Goal: Task Accomplishment & Management: Use online tool/utility

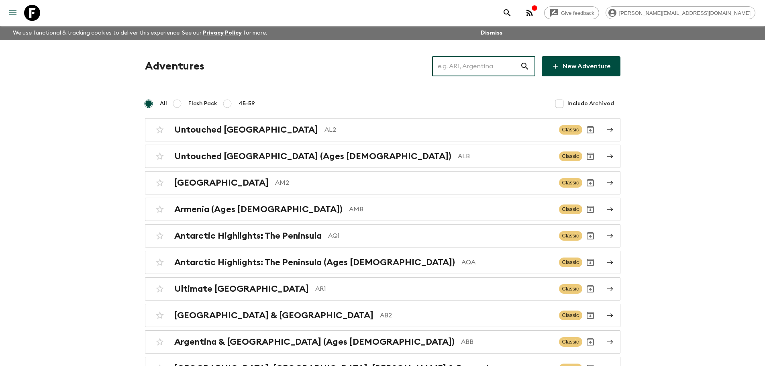
click at [493, 71] on input "text" at bounding box center [476, 66] width 88 height 22
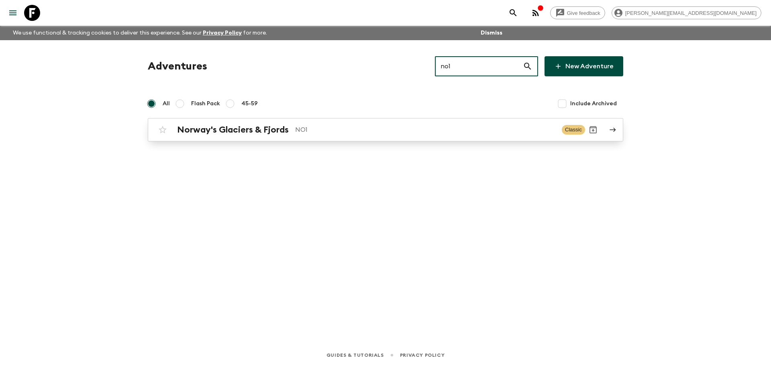
type input "no1"
click at [450, 137] on div "Norway's Glaciers & Fjords NO1 Classic" at bounding box center [370, 130] width 430 height 16
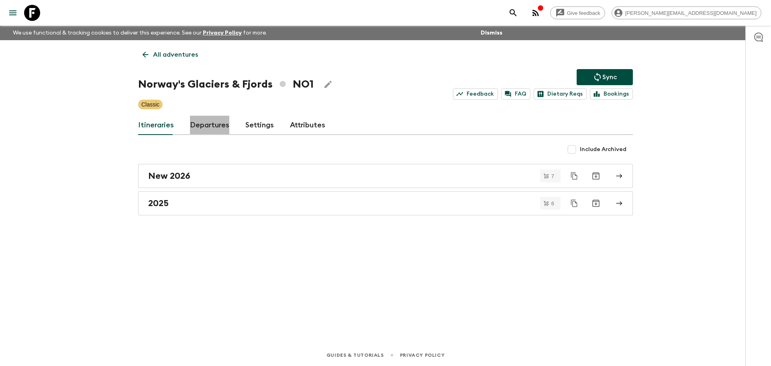
click at [224, 126] on link "Departures" at bounding box center [209, 125] width 39 height 19
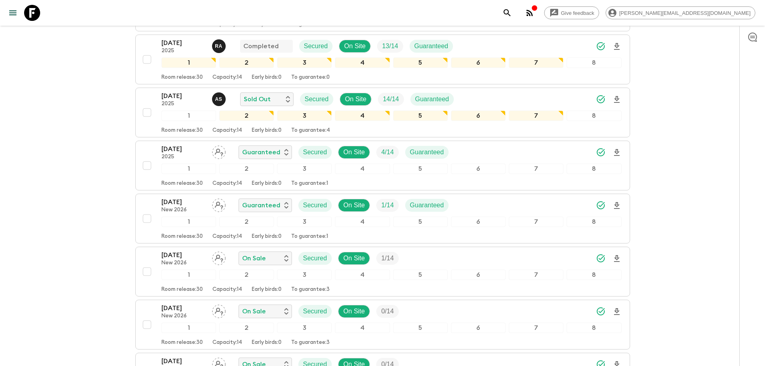
scroll to position [689, 0]
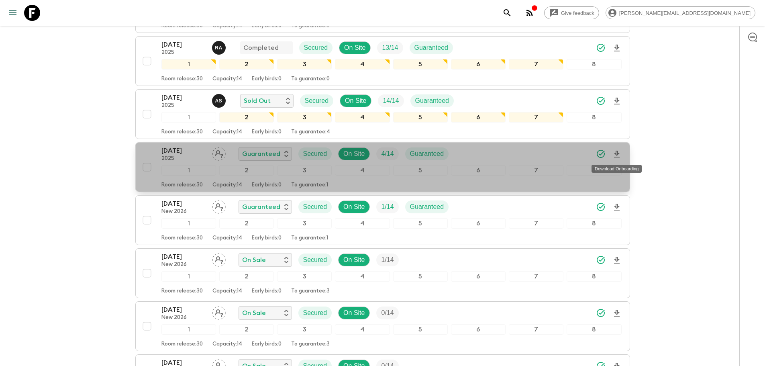
click at [619, 155] on icon "Download Onboarding" at bounding box center [617, 154] width 10 height 10
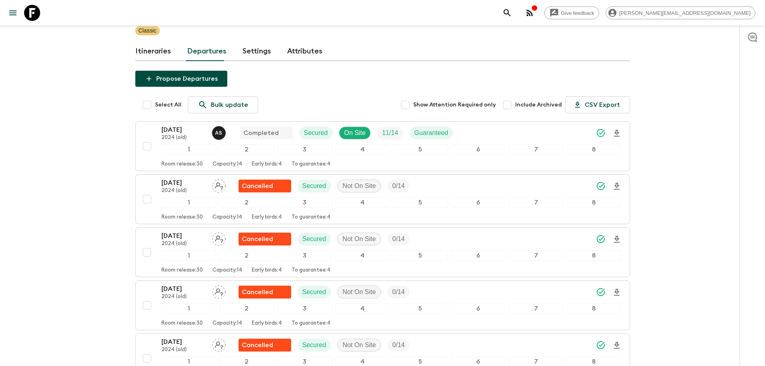
scroll to position [0, 0]
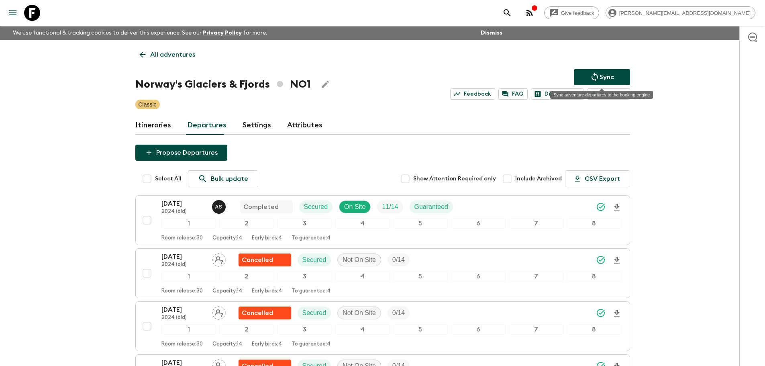
click at [593, 84] on button "Sync" at bounding box center [602, 77] width 56 height 16
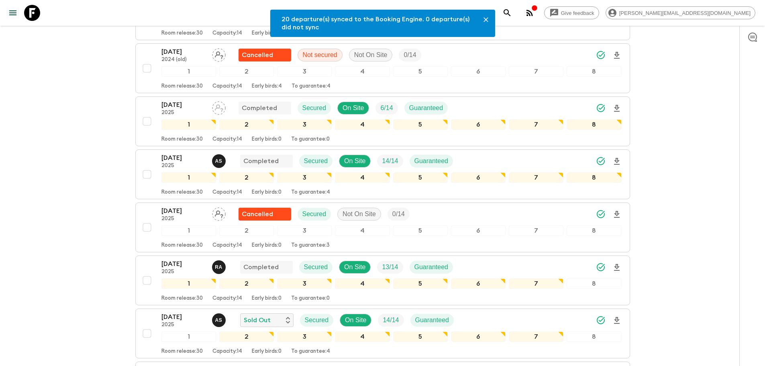
scroll to position [593, 0]
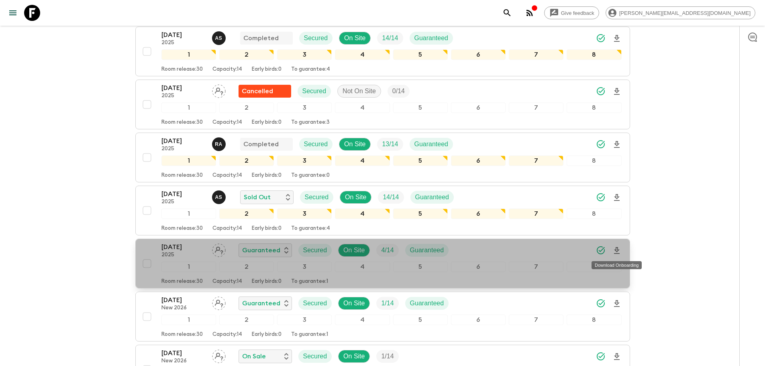
click at [615, 248] on icon "Download Onboarding" at bounding box center [617, 250] width 6 height 7
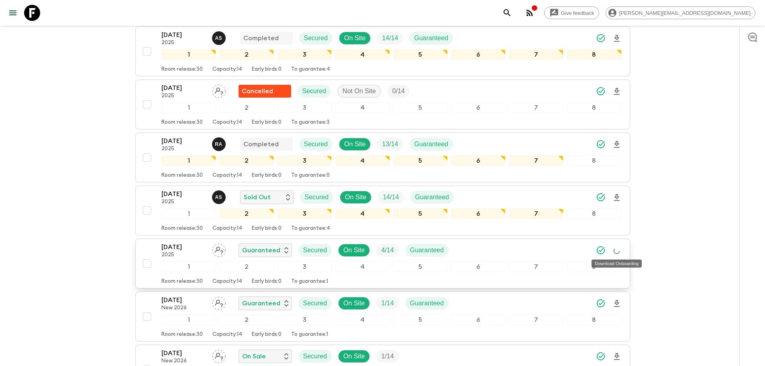
click at [615, 248] on icon "Download Onboarding" at bounding box center [617, 251] width 8 height 8
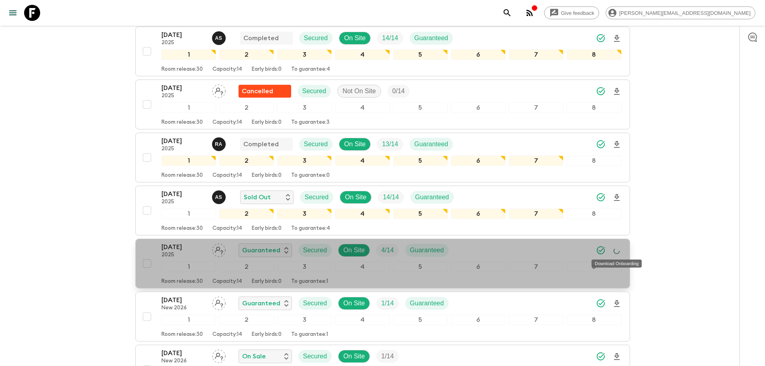
click at [615, 248] on circle "Download Onboarding" at bounding box center [616, 250] width 7 height 7
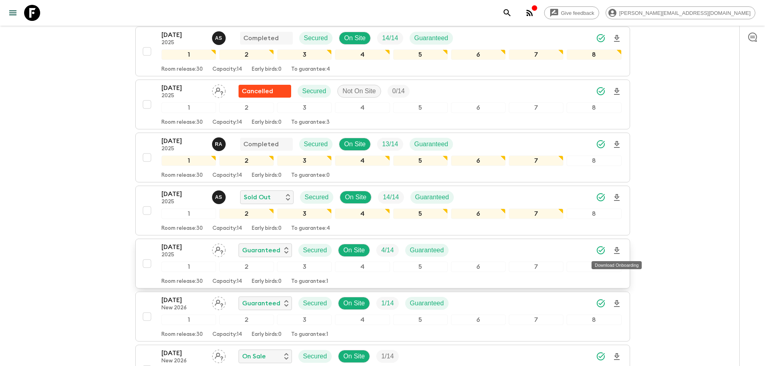
click at [615, 248] on icon "Download Onboarding" at bounding box center [617, 250] width 6 height 7
click at [615, 248] on icon "Download Onboarding" at bounding box center [616, 250] width 7 height 7
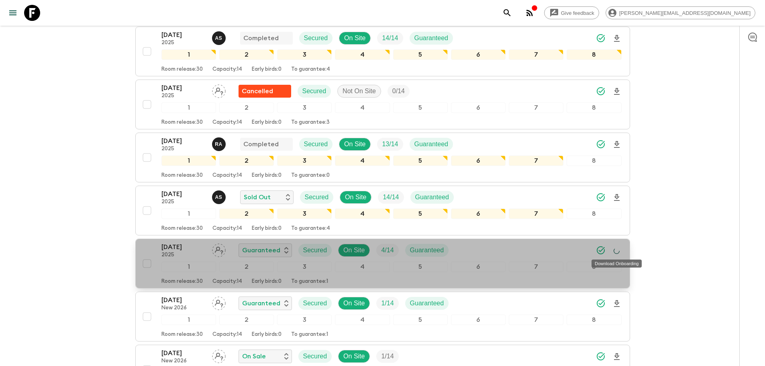
click at [615, 248] on icon "Download Onboarding" at bounding box center [616, 250] width 8 height 8
click at [615, 248] on circle "Download Onboarding" at bounding box center [616, 251] width 6 height 6
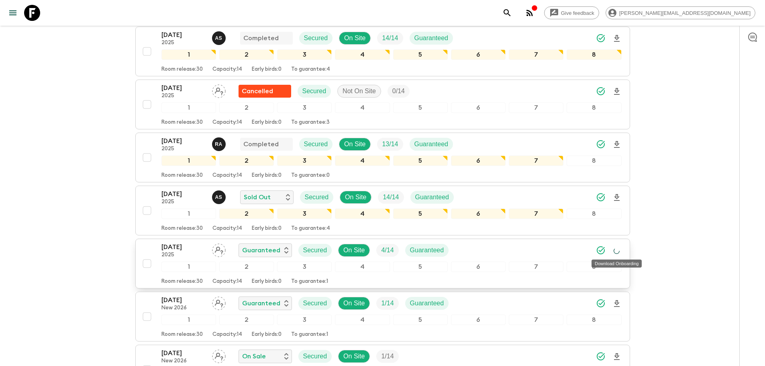
click at [615, 248] on circle "Download Onboarding" at bounding box center [617, 251] width 8 height 8
click at [29, 8] on icon at bounding box center [32, 13] width 16 height 16
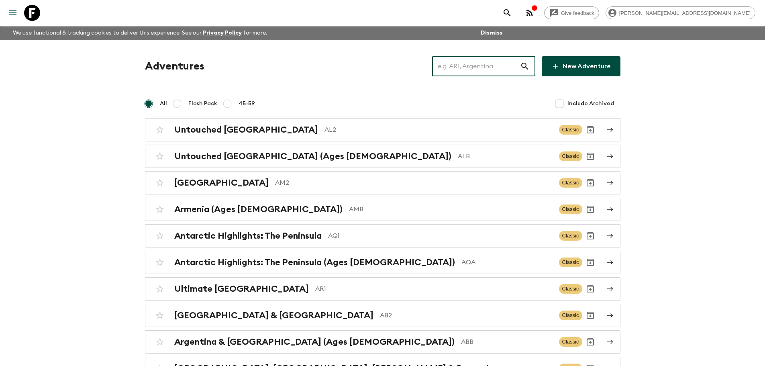
click at [476, 65] on input "text" at bounding box center [476, 66] width 88 height 22
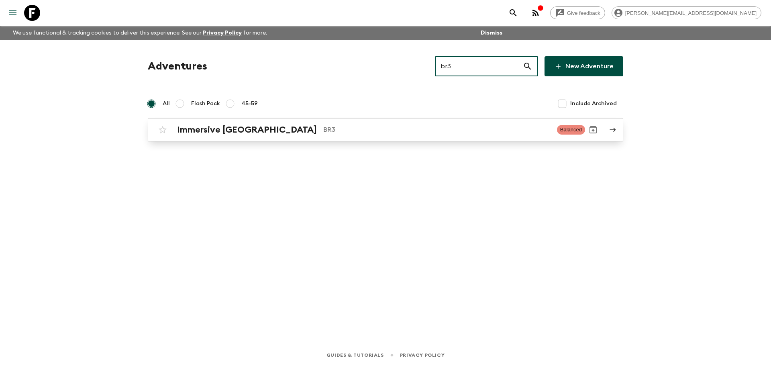
type input "br3"
click at [323, 131] on p "BR3" at bounding box center [436, 130] width 227 height 10
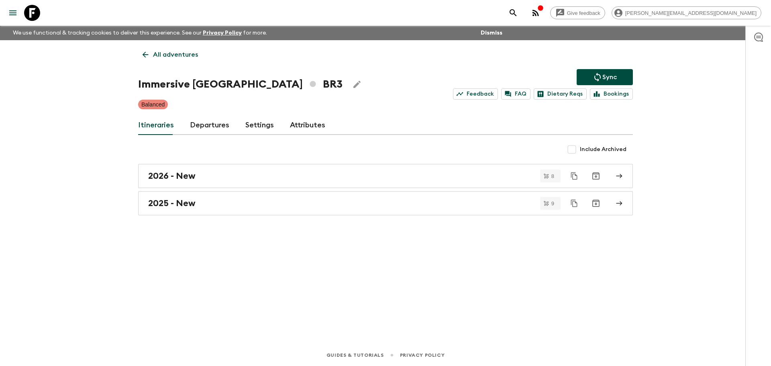
click at [215, 122] on link "Departures" at bounding box center [209, 125] width 39 height 19
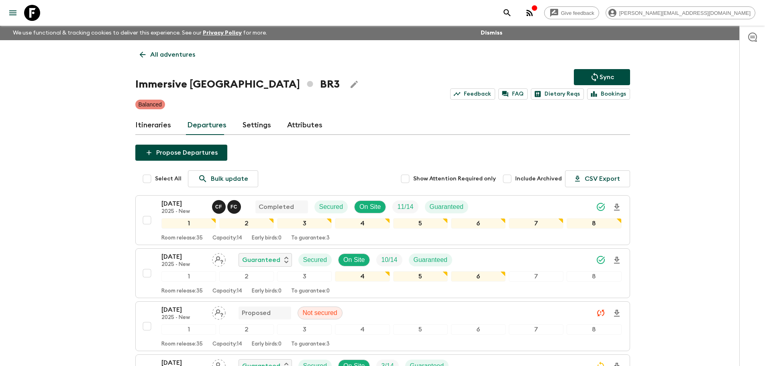
scroll to position [68, 0]
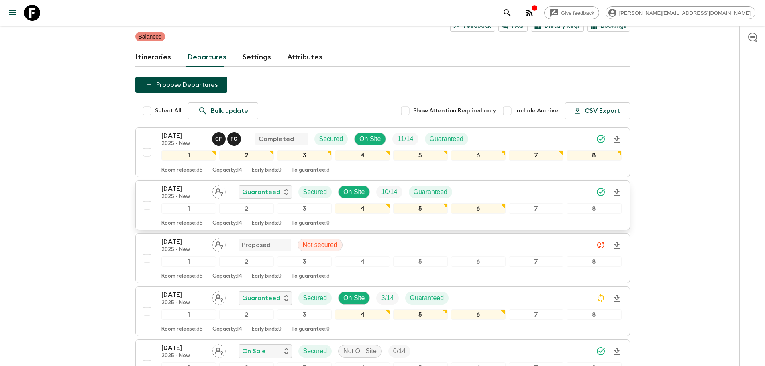
click at [614, 189] on icon "Download Onboarding" at bounding box center [617, 192] width 10 height 10
click at [38, 16] on icon at bounding box center [32, 13] width 16 height 16
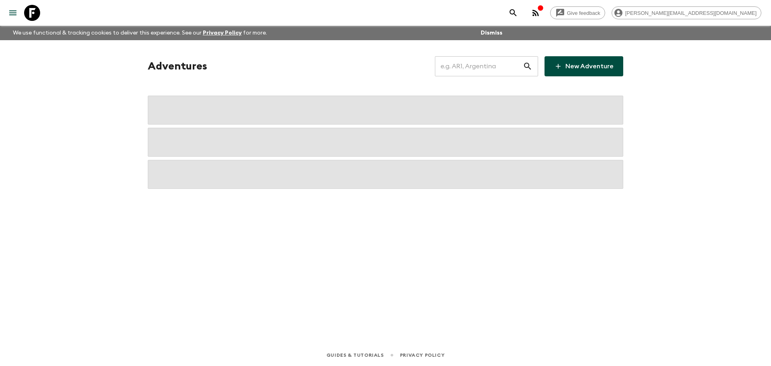
click at [498, 64] on input "text" at bounding box center [479, 66] width 88 height 22
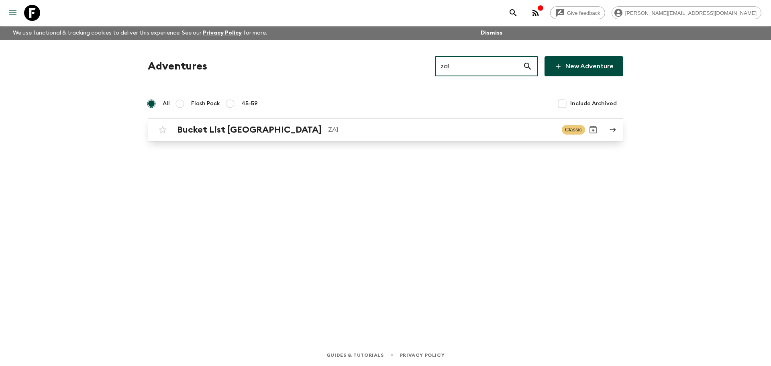
type input "za1"
click at [382, 127] on p "ZA1" at bounding box center [441, 130] width 227 height 10
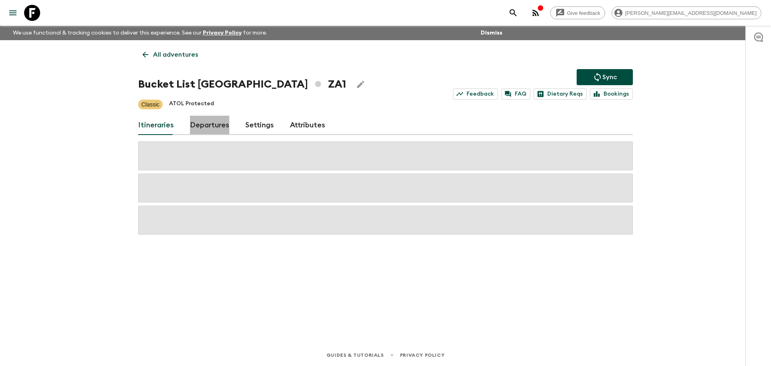
click at [222, 128] on link "Departures" at bounding box center [209, 125] width 39 height 19
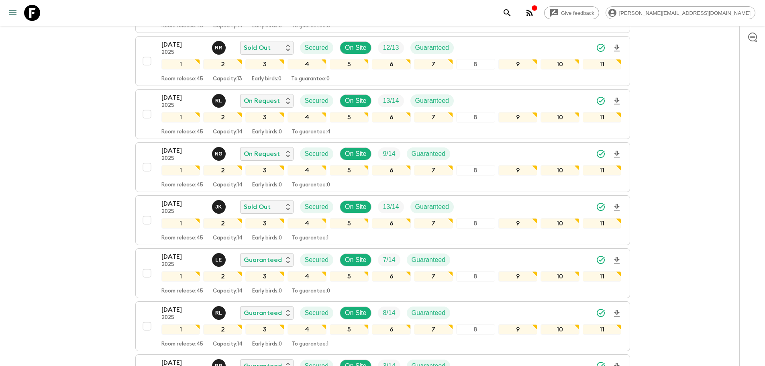
scroll to position [386, 0]
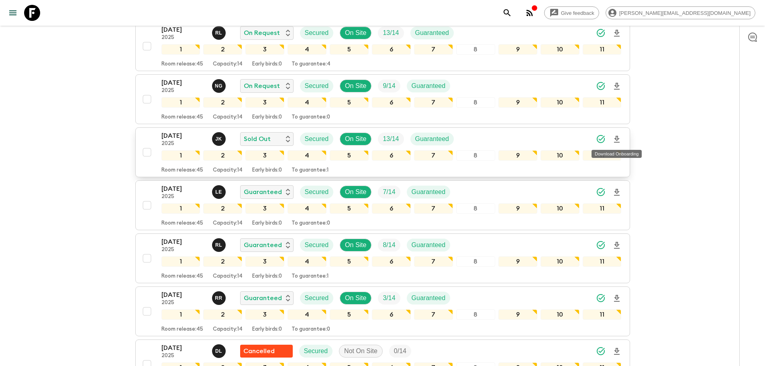
click at [614, 136] on icon "Download Onboarding" at bounding box center [617, 139] width 10 height 10
click at [34, 14] on icon at bounding box center [32, 13] width 16 height 16
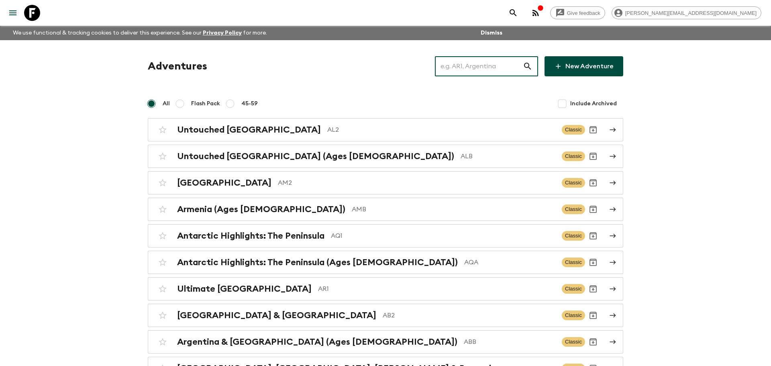
click at [507, 69] on input "text" at bounding box center [479, 66] width 88 height 22
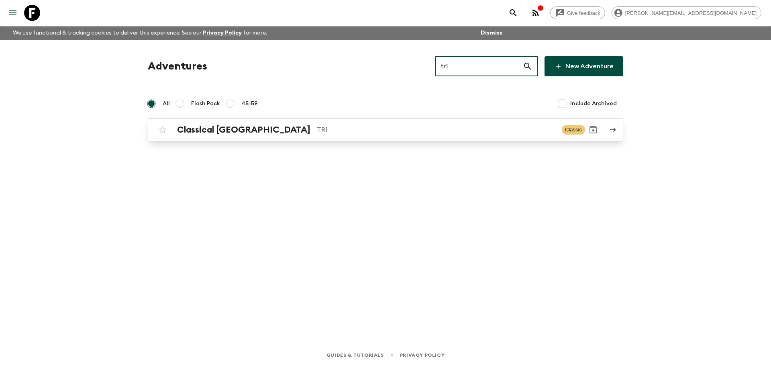
type input "tr1"
click at [425, 134] on div "Classical Türkiye TR1" at bounding box center [366, 129] width 378 height 10
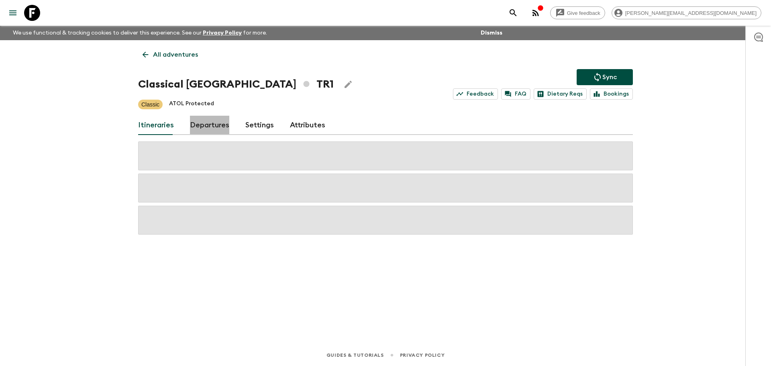
click at [221, 125] on link "Departures" at bounding box center [209, 125] width 39 height 19
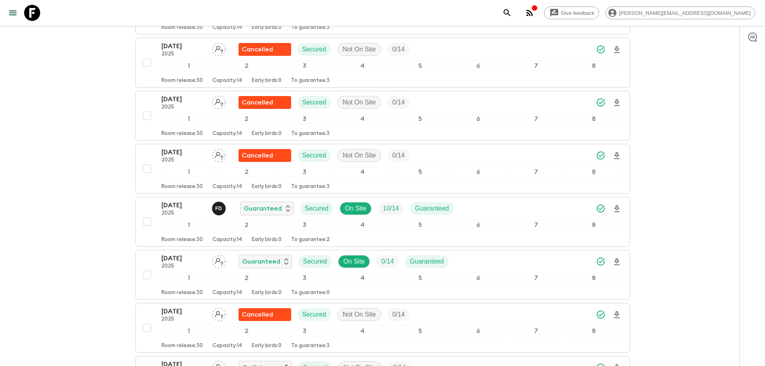
scroll to position [2176, 0]
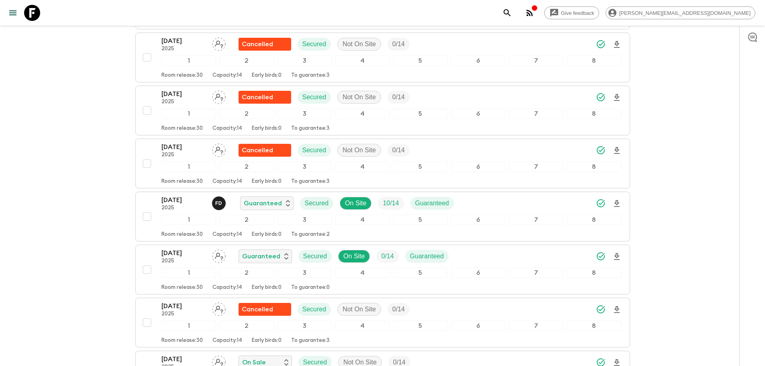
click at [37, 14] on icon at bounding box center [32, 13] width 16 height 16
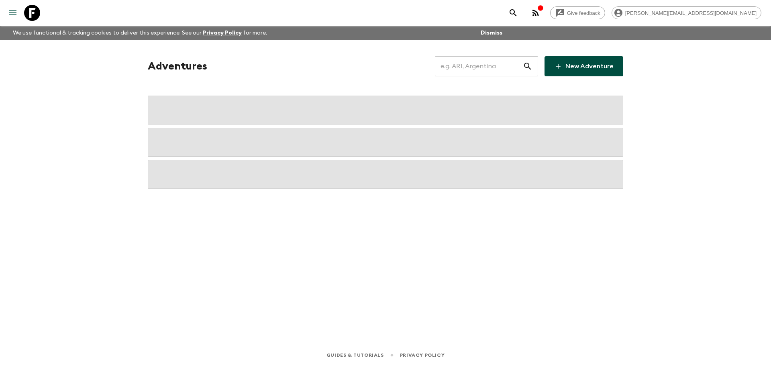
click at [477, 69] on input "text" at bounding box center [479, 66] width 88 height 22
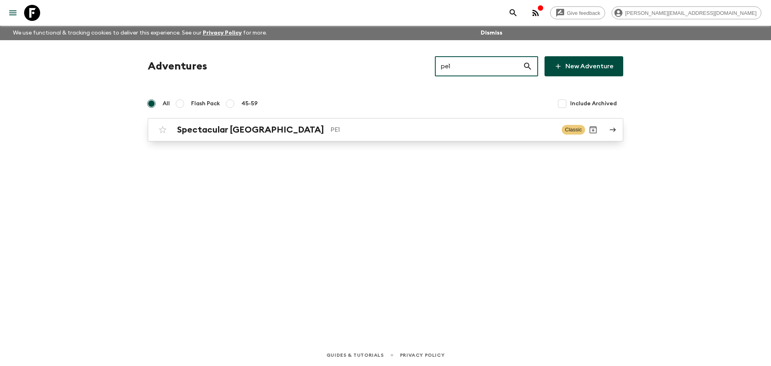
type input "pe1"
click at [444, 128] on p "PE1" at bounding box center [442, 130] width 225 height 10
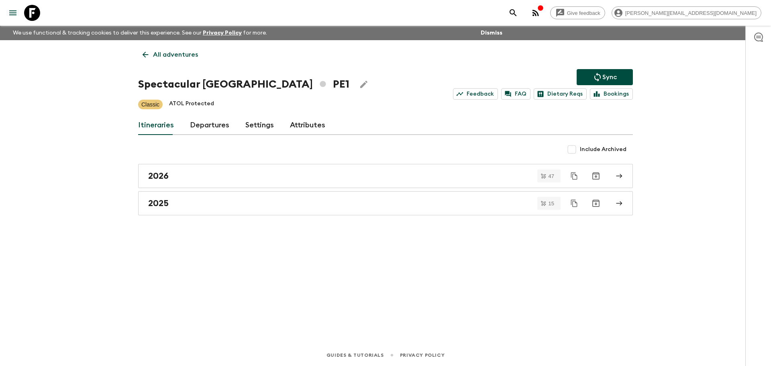
click at [204, 115] on div "All adventures Spectacular Peru PE1 Sync Feedback FAQ Dietary Reqs Bookings Cla…" at bounding box center [385, 180] width 514 height 281
click at [198, 134] on link "Departures" at bounding box center [209, 125] width 39 height 19
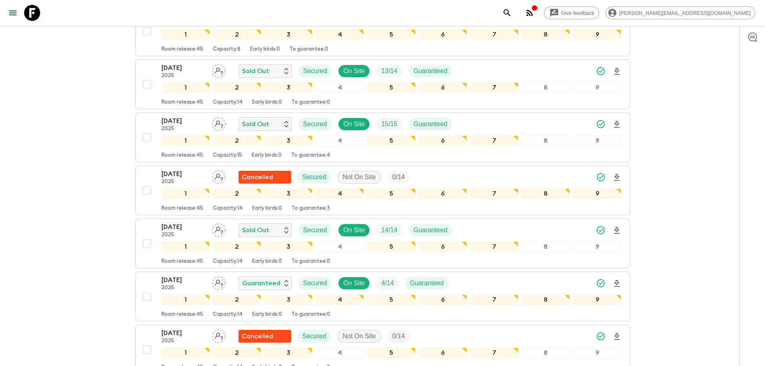
scroll to position [526, 0]
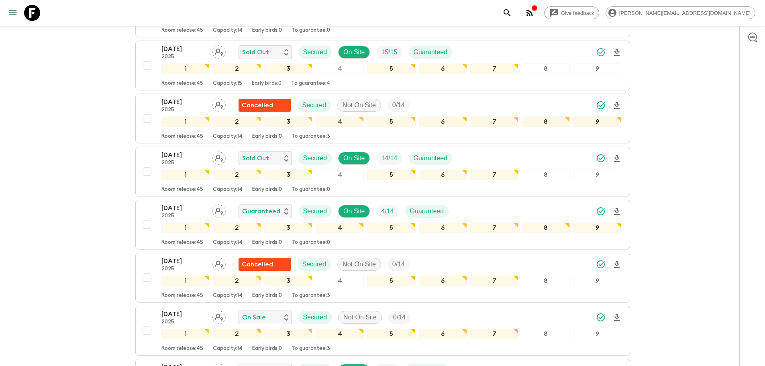
click at [40, 14] on link at bounding box center [32, 13] width 22 height 22
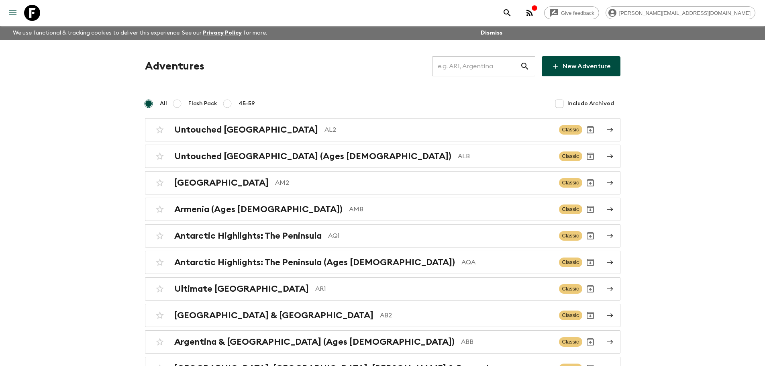
click at [450, 67] on input "text" at bounding box center [476, 66] width 88 height 22
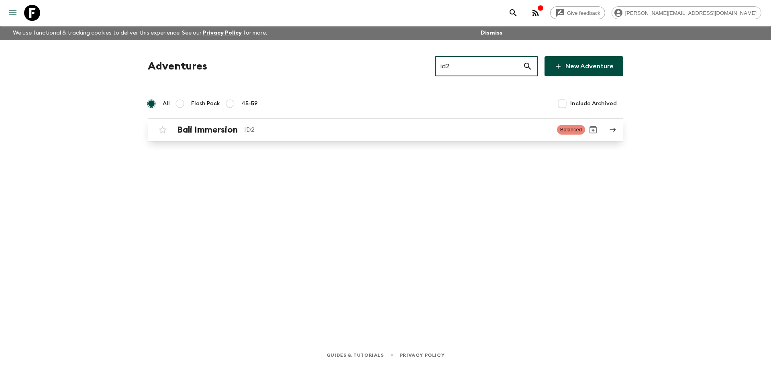
type input "id2"
click at [411, 134] on p "ID2" at bounding box center [397, 130] width 306 height 10
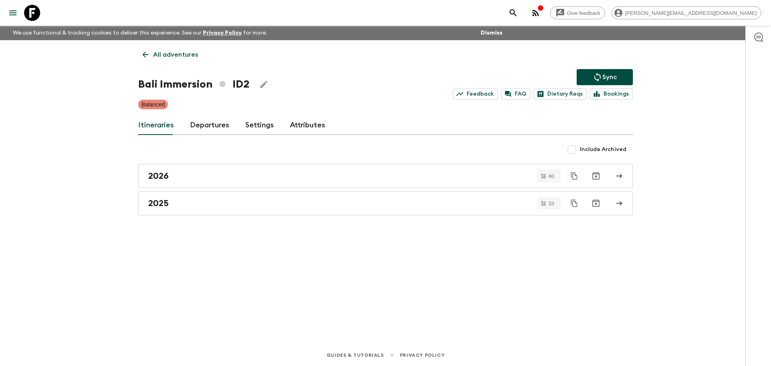
click at [201, 122] on link "Departures" at bounding box center [209, 125] width 39 height 19
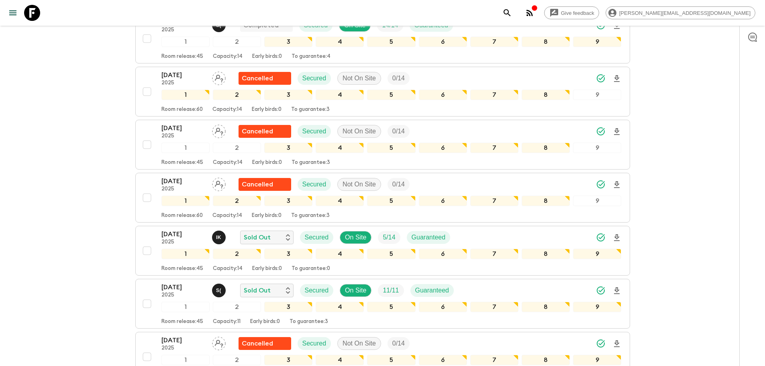
scroll to position [2695, 0]
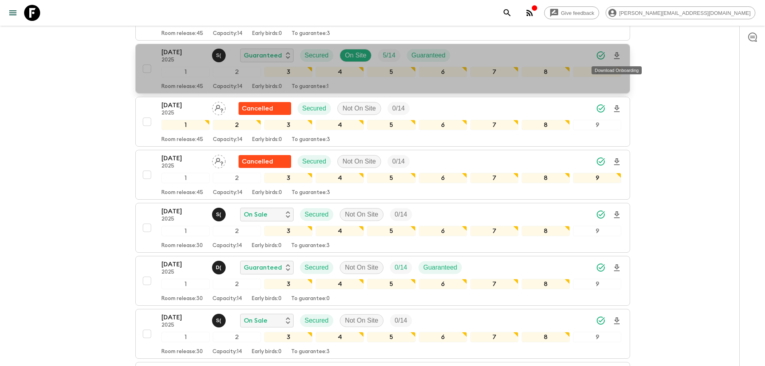
click at [619, 57] on icon "Download Onboarding" at bounding box center [617, 56] width 10 height 10
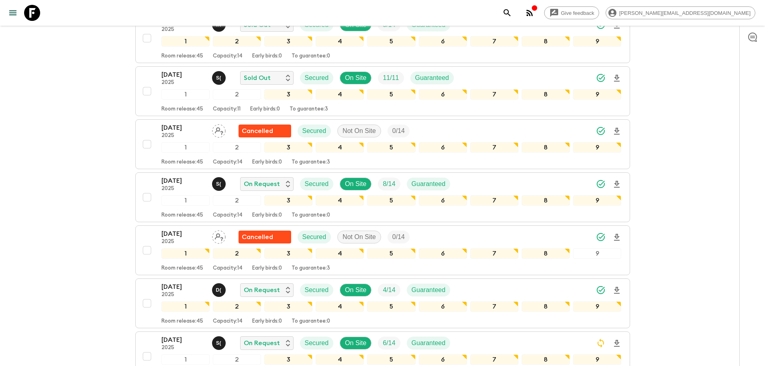
scroll to position [0, 0]
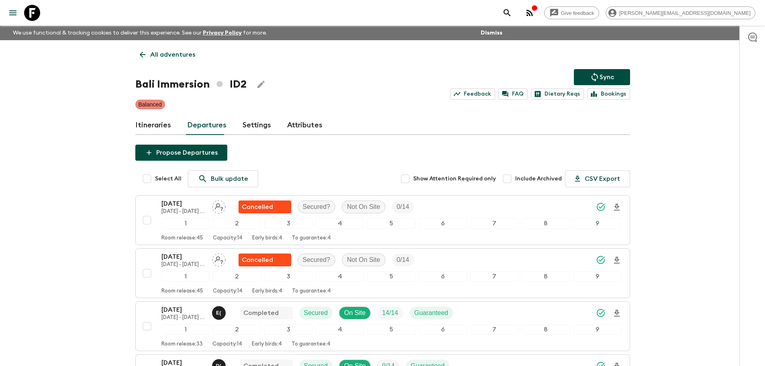
click at [29, 14] on icon at bounding box center [32, 13] width 16 height 16
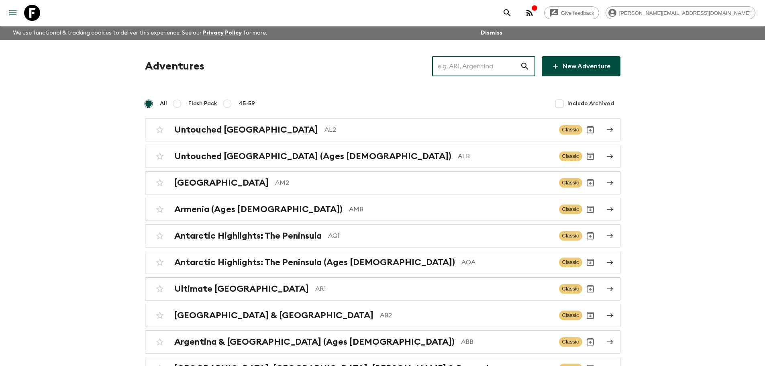
click at [484, 65] on input "text" at bounding box center [476, 66] width 88 height 22
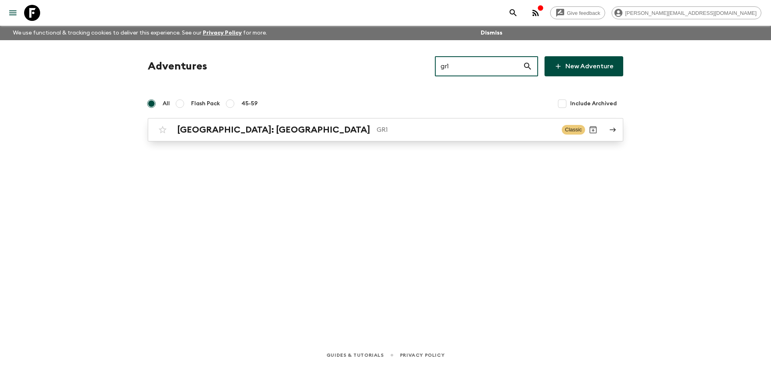
type input "gr1"
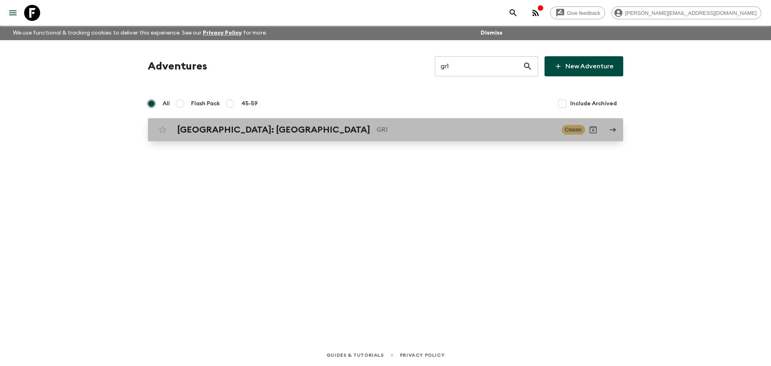
click at [448, 129] on p "GR1" at bounding box center [466, 130] width 179 height 10
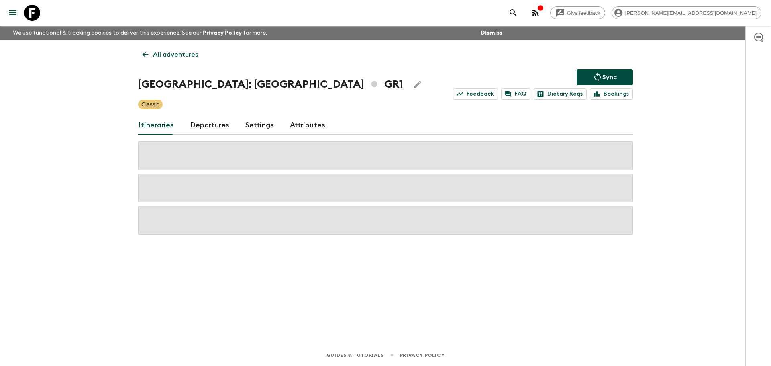
click at [212, 72] on div "All adventures [GEOGRAPHIC_DATA]: [GEOGRAPHIC_DATA] & the Islands GR1 Sync Feed…" at bounding box center [385, 180] width 514 height 281
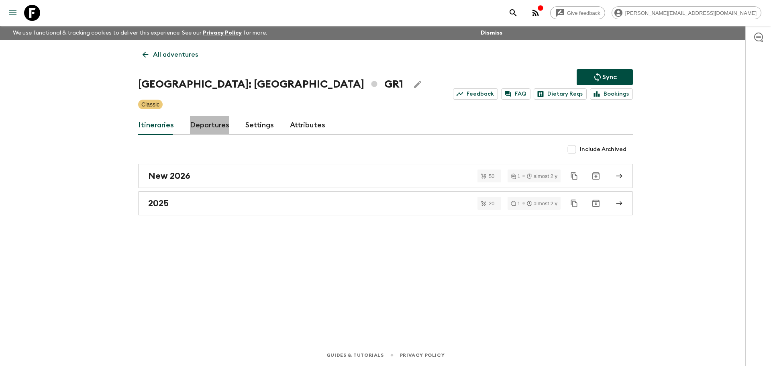
click at [218, 122] on link "Departures" at bounding box center [209, 125] width 39 height 19
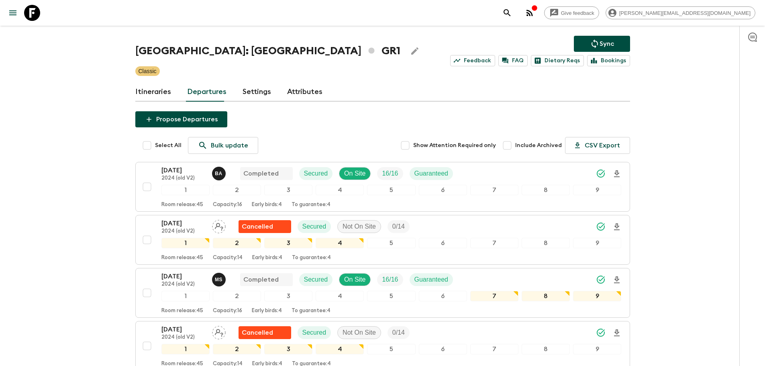
scroll to position [38, 0]
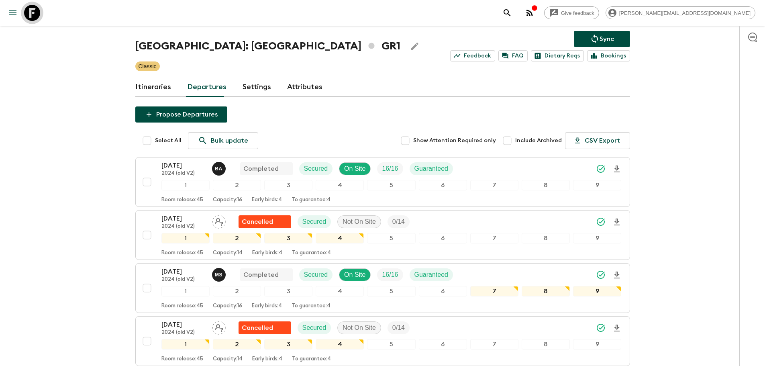
click at [41, 18] on link at bounding box center [32, 13] width 22 height 22
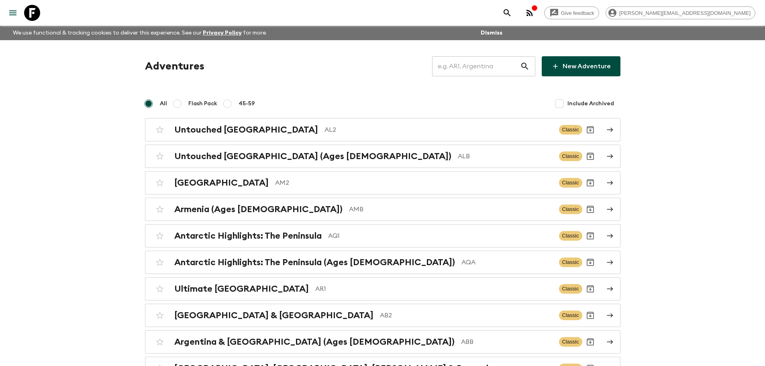
click at [465, 63] on input "text" at bounding box center [476, 66] width 88 height 22
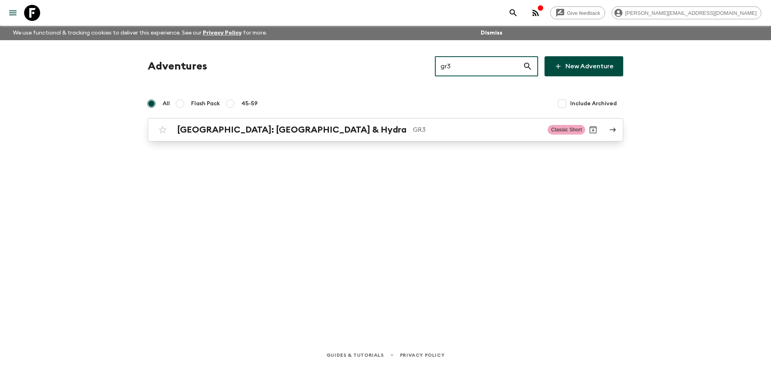
type input "gr3"
click at [413, 128] on p "GR3" at bounding box center [477, 130] width 128 height 10
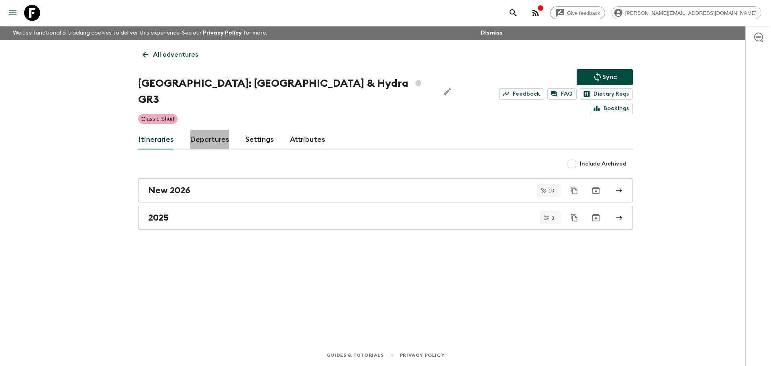
click at [212, 131] on link "Departures" at bounding box center [209, 139] width 39 height 19
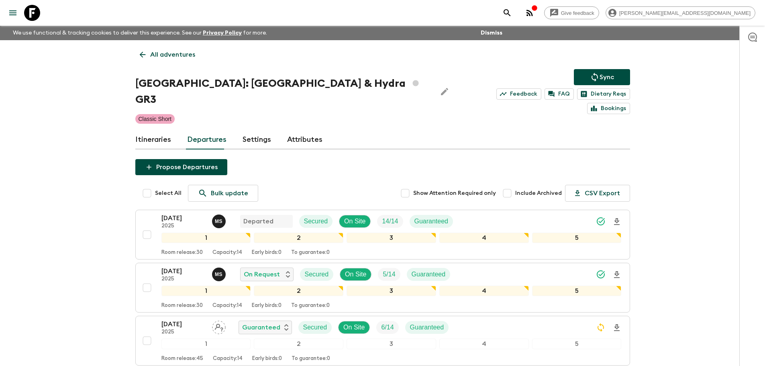
scroll to position [198, 0]
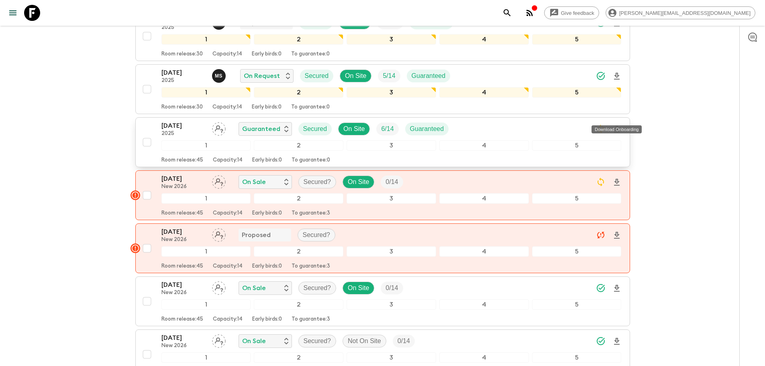
click at [619, 124] on icon "Download Onboarding" at bounding box center [617, 129] width 10 height 10
click at [31, 15] on icon at bounding box center [32, 13] width 16 height 16
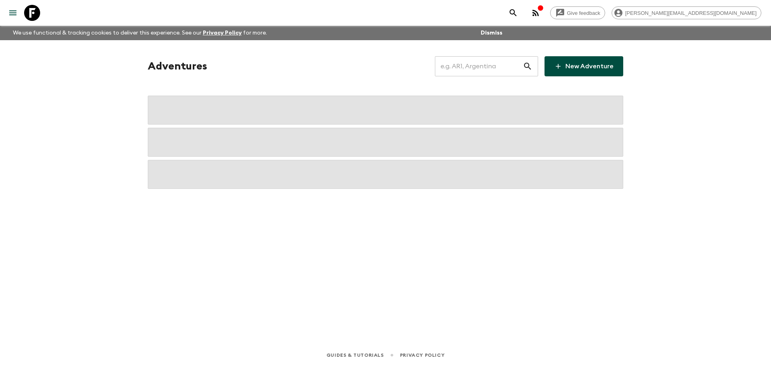
click at [492, 67] on input "text" at bounding box center [479, 66] width 88 height 22
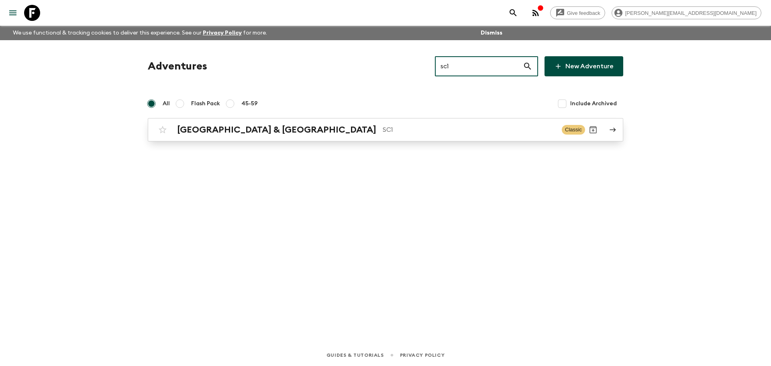
type input "sc1"
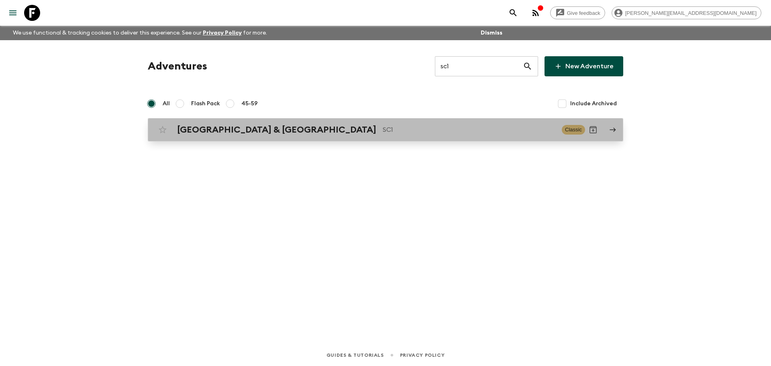
click at [343, 124] on div "[GEOGRAPHIC_DATA] & Croatia SC1 Classic" at bounding box center [370, 130] width 430 height 16
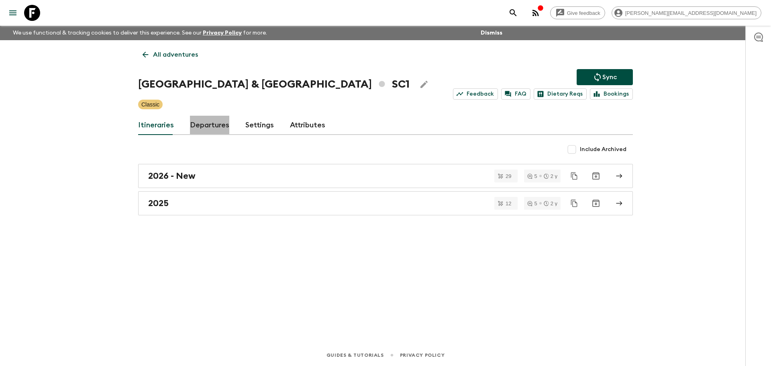
click at [222, 124] on link "Departures" at bounding box center [209, 125] width 39 height 19
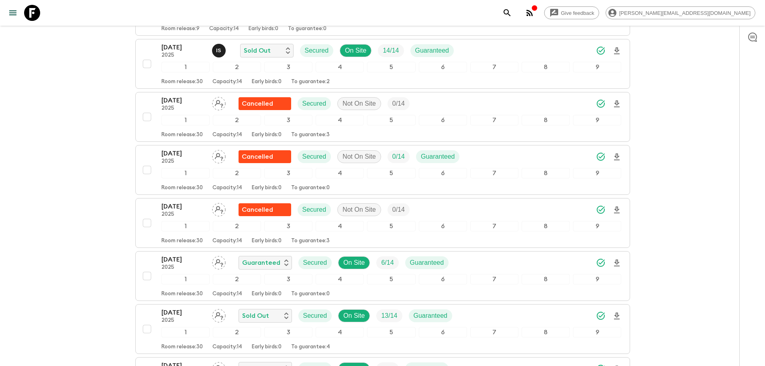
scroll to position [1011, 0]
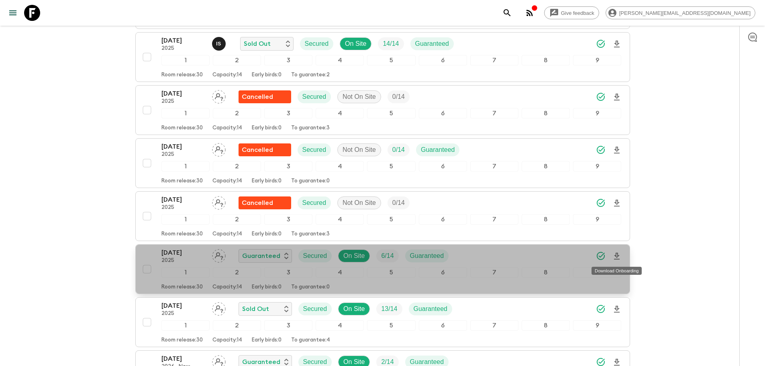
click at [616, 253] on icon "Download Onboarding" at bounding box center [617, 256] width 6 height 7
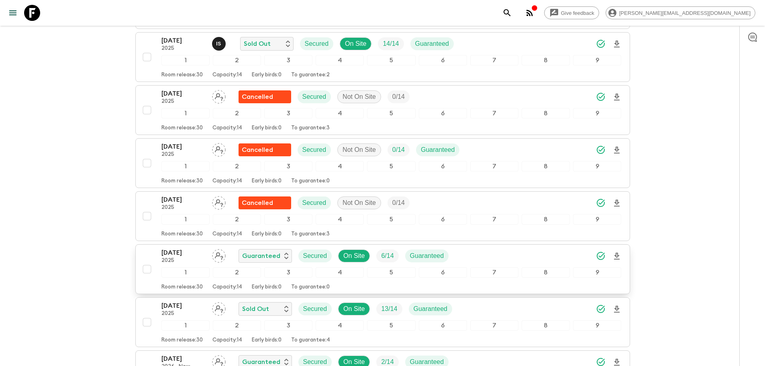
click at [25, 12] on icon at bounding box center [32, 13] width 16 height 16
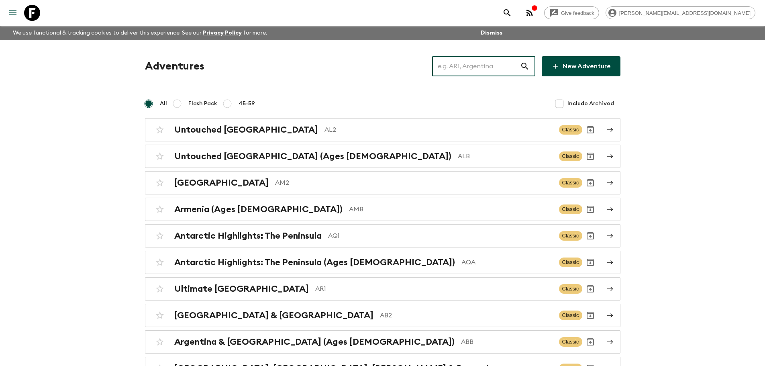
click at [489, 63] on input "text" at bounding box center [476, 66] width 88 height 22
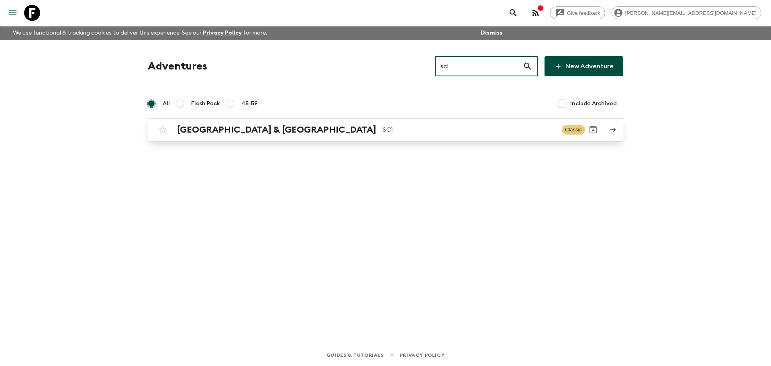
type input "sc1"
click at [375, 135] on div "[GEOGRAPHIC_DATA] & Croatia SC1 Classic" at bounding box center [370, 130] width 430 height 16
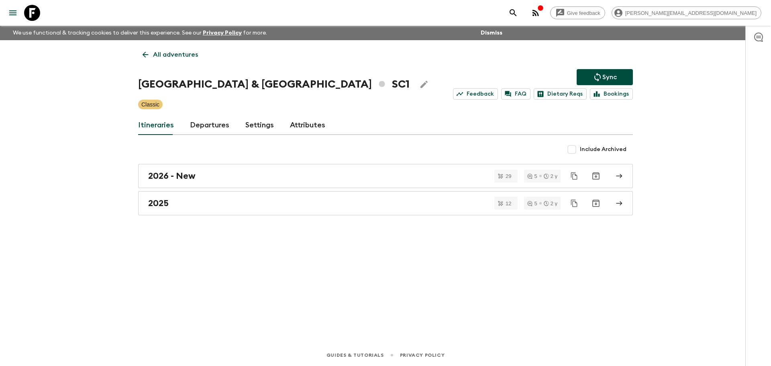
drag, startPoint x: 212, startPoint y: 123, endPoint x: 206, endPoint y: 115, distance: 10.4
click at [211, 123] on link "Departures" at bounding box center [209, 125] width 39 height 19
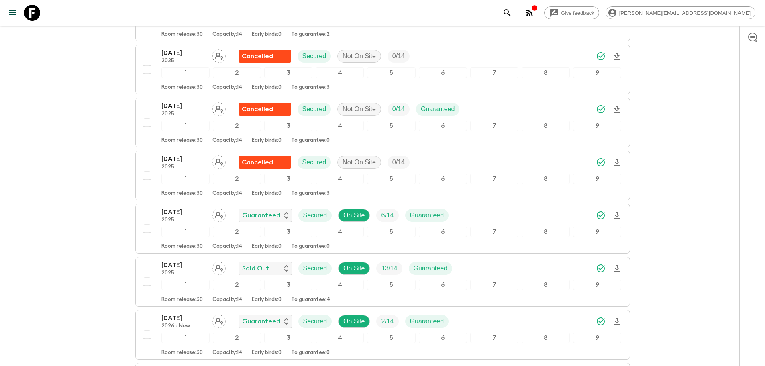
scroll to position [1058, 0]
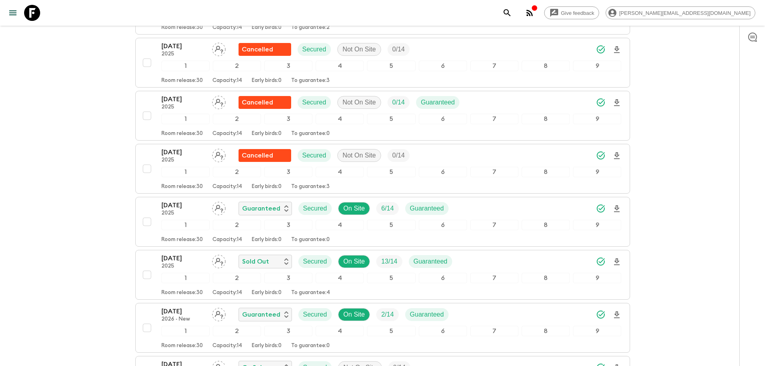
click at [35, 13] on icon at bounding box center [32, 13] width 16 height 16
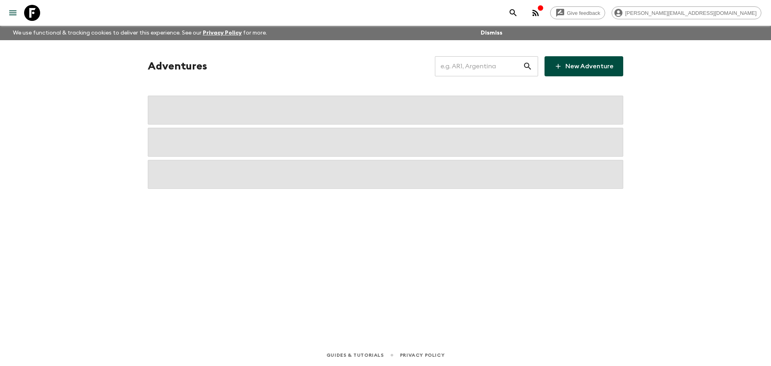
click at [496, 69] on input "text" at bounding box center [479, 66] width 88 height 22
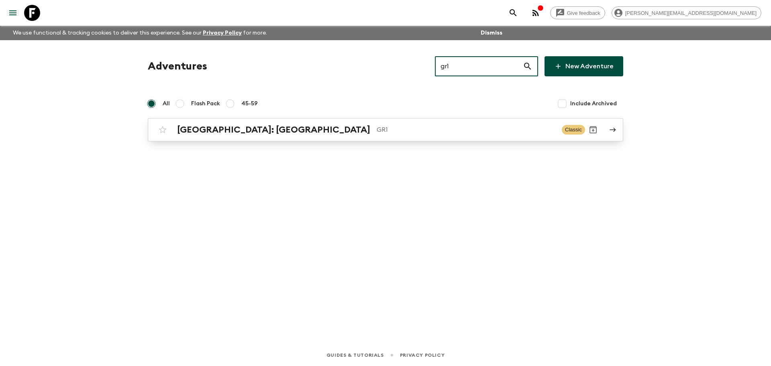
type input "gr1"
click at [415, 126] on p "GR1" at bounding box center [466, 130] width 179 height 10
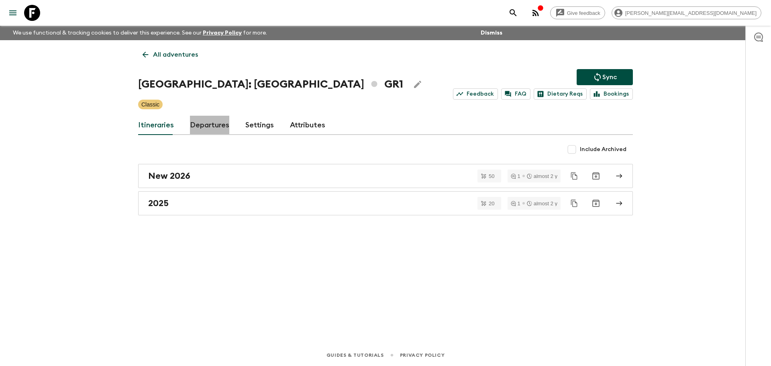
click at [212, 121] on link "Departures" at bounding box center [209, 125] width 39 height 19
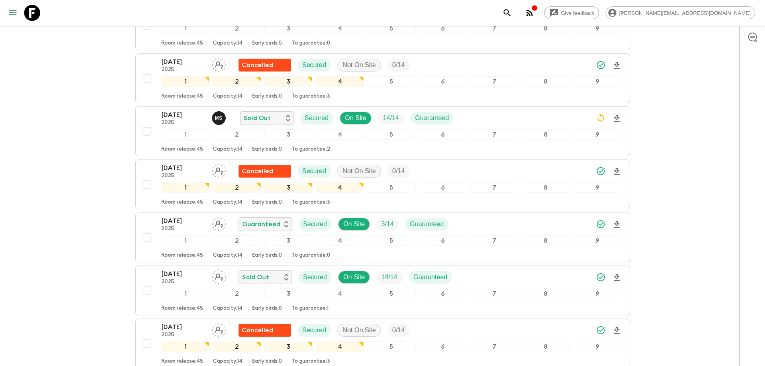
scroll to position [1037, 0]
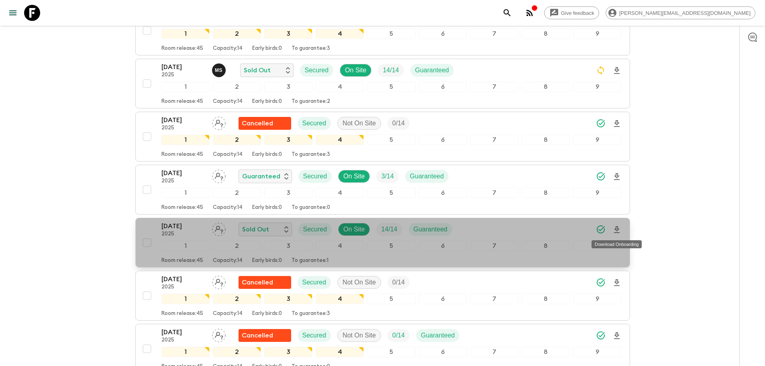
click at [619, 229] on icon "Download Onboarding" at bounding box center [617, 230] width 10 height 10
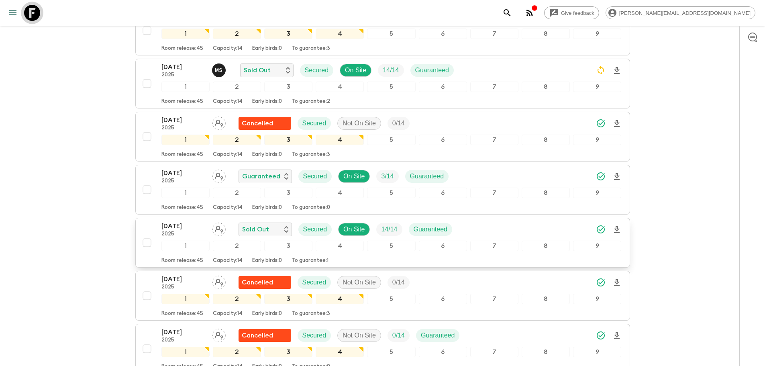
click at [30, 16] on icon at bounding box center [32, 13] width 16 height 16
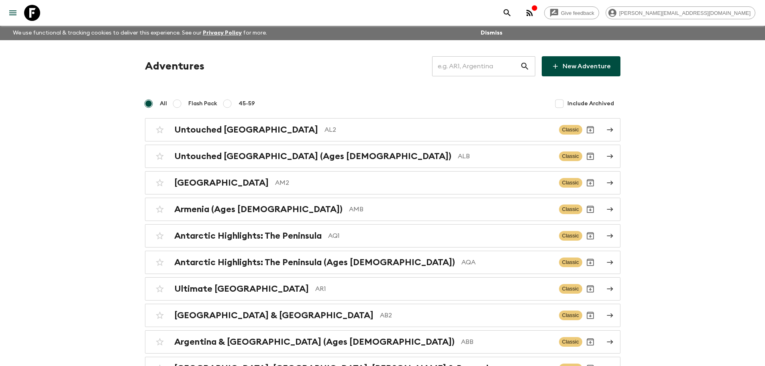
click at [475, 63] on input "text" at bounding box center [476, 66] width 88 height 22
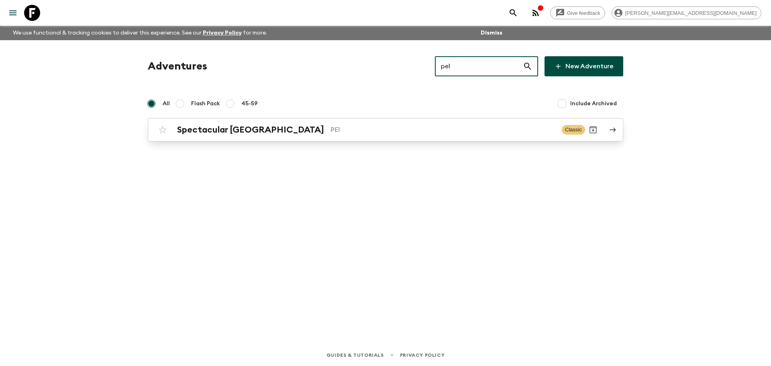
type input "pe1"
click at [431, 132] on p "PE1" at bounding box center [442, 130] width 225 height 10
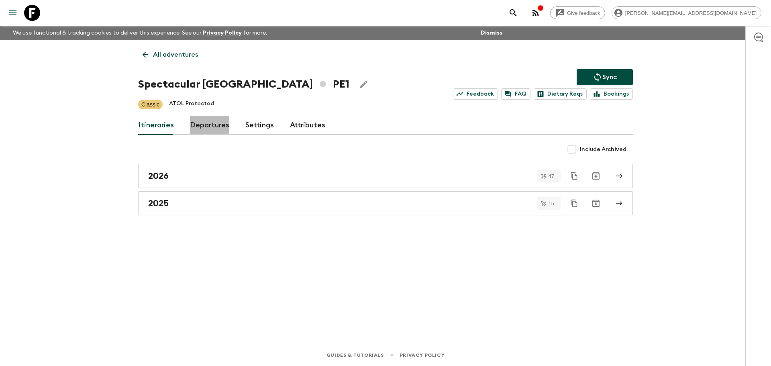
click at [196, 118] on link "Departures" at bounding box center [209, 125] width 39 height 19
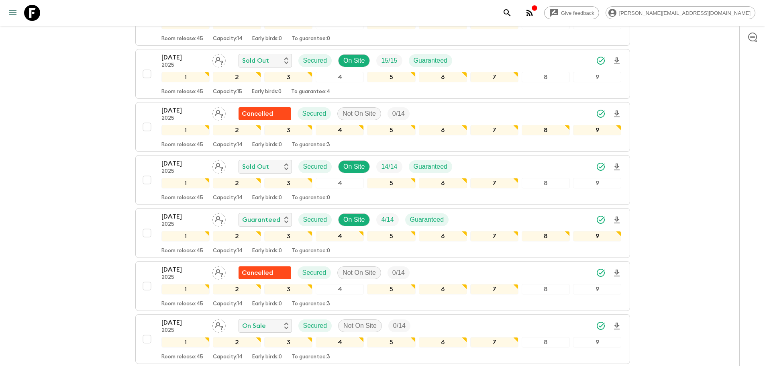
scroll to position [530, 0]
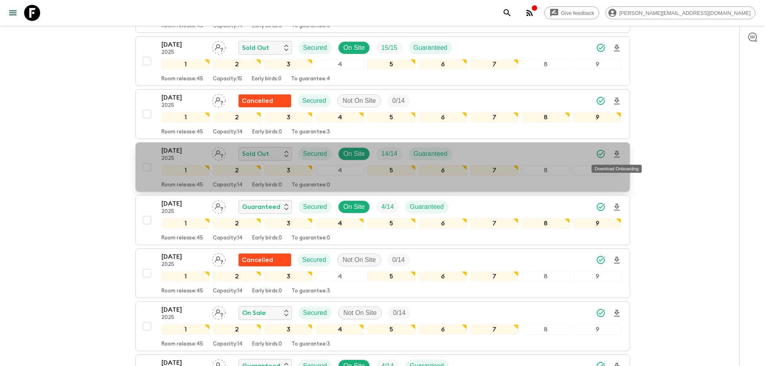
click at [619, 155] on icon "Download Onboarding" at bounding box center [617, 154] width 10 height 10
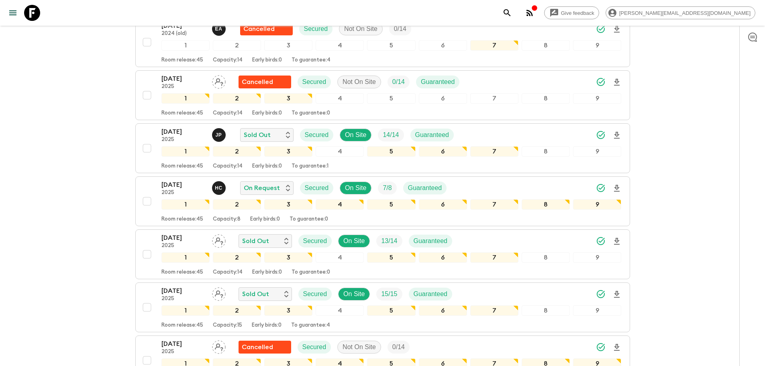
scroll to position [292, 0]
